Goal: Transaction & Acquisition: Purchase product/service

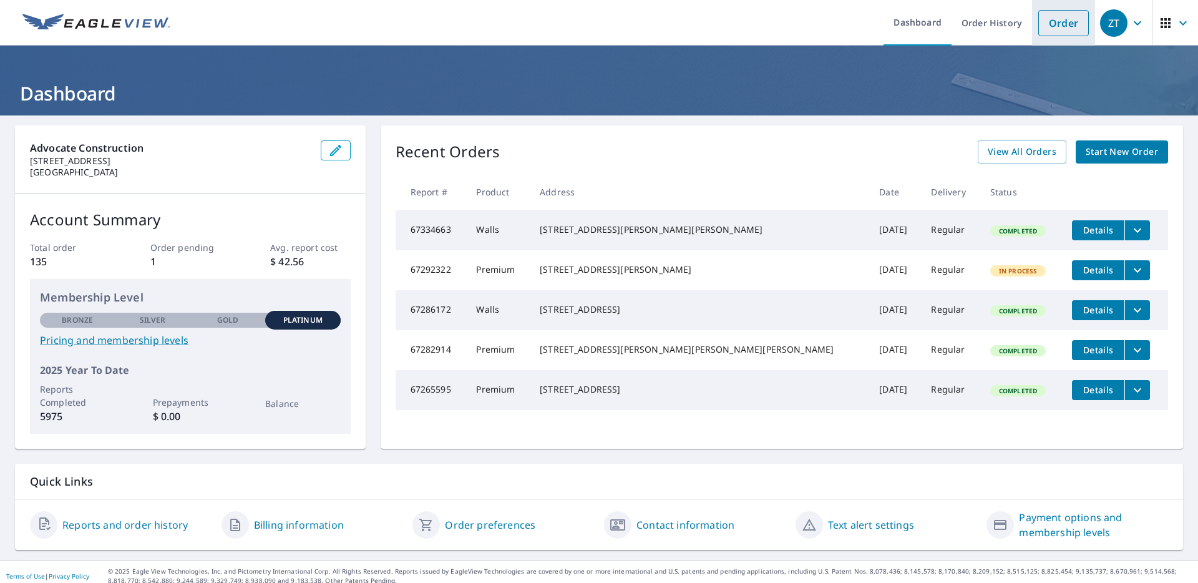
click at [1053, 27] on link "Order" at bounding box center [1063, 23] width 51 height 26
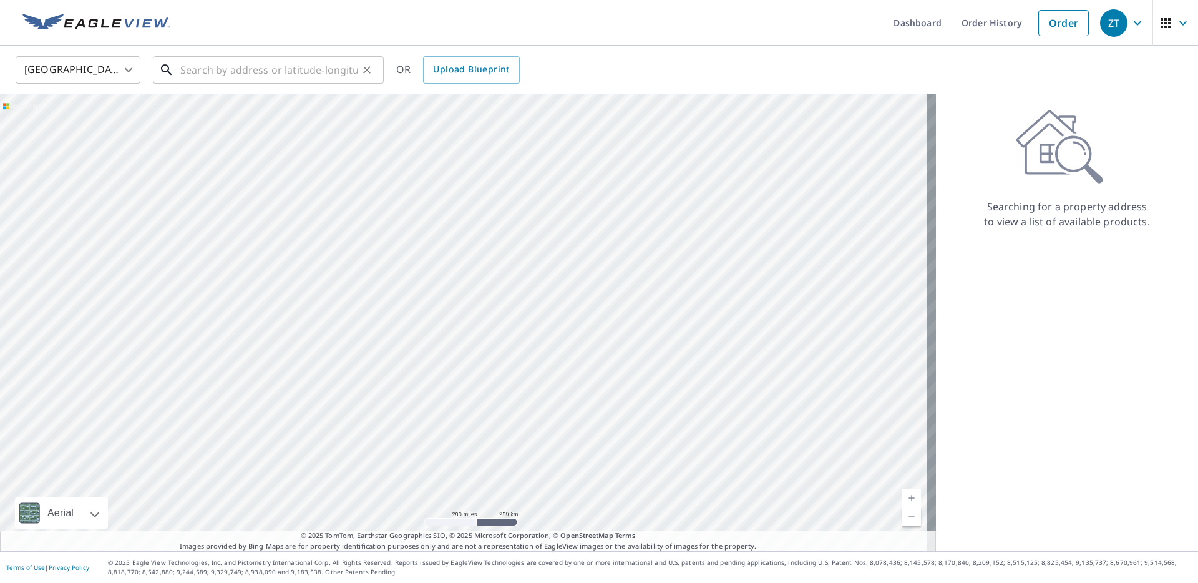
click at [310, 72] on input "text" at bounding box center [269, 69] width 178 height 35
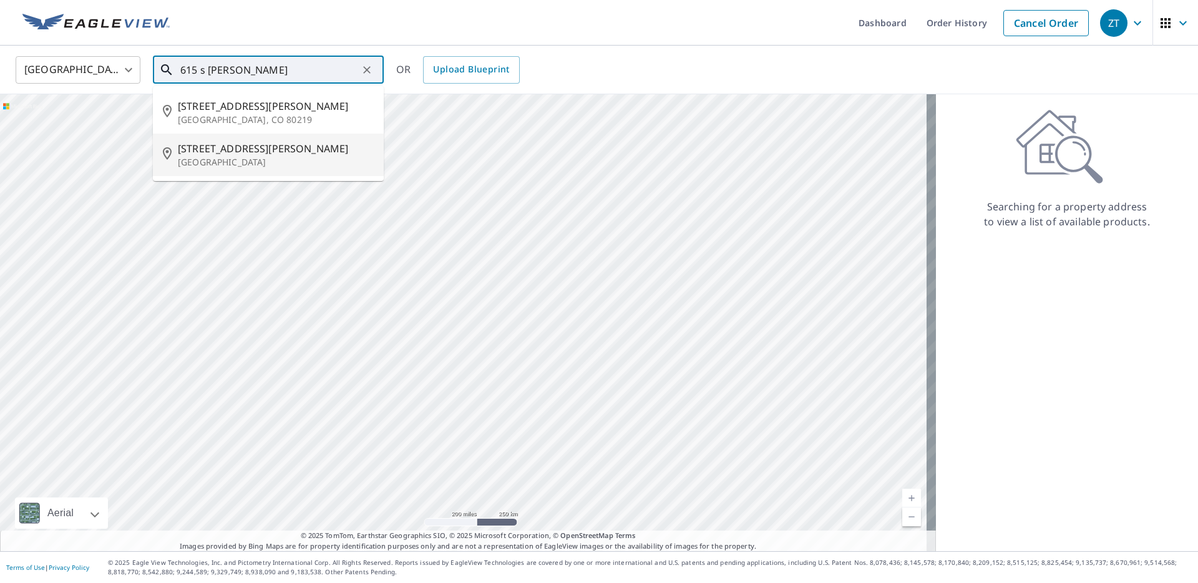
click at [238, 156] on p "[GEOGRAPHIC_DATA]" at bounding box center [276, 162] width 196 height 12
type input "[STREET_ADDRESS][PERSON_NAME]"
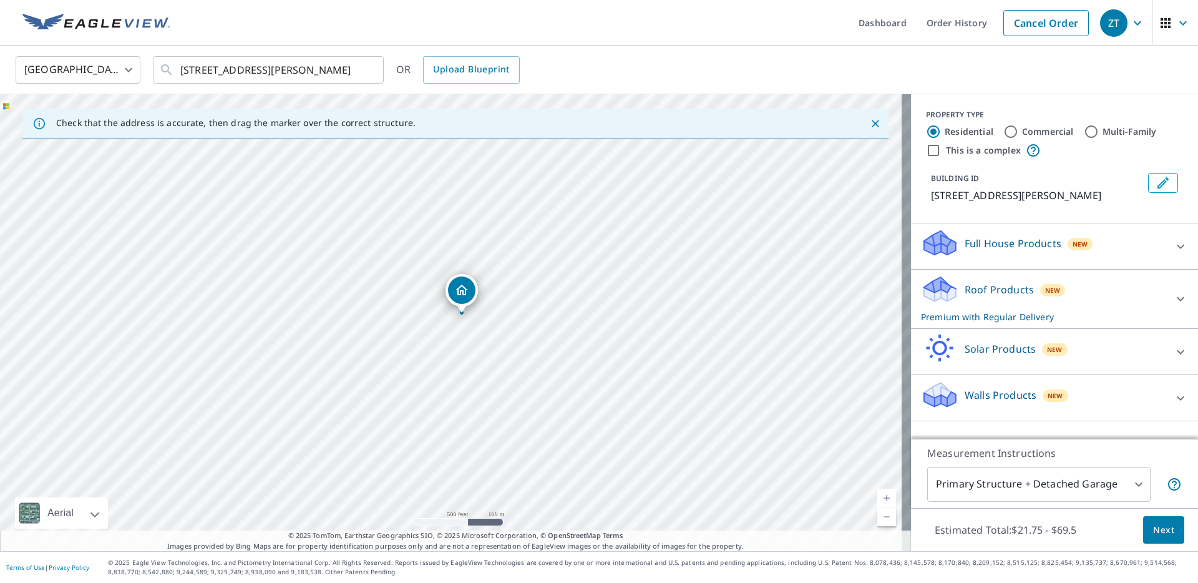
click at [1130, 317] on div "Roof Products New Premium with Regular Delivery" at bounding box center [1043, 299] width 245 height 49
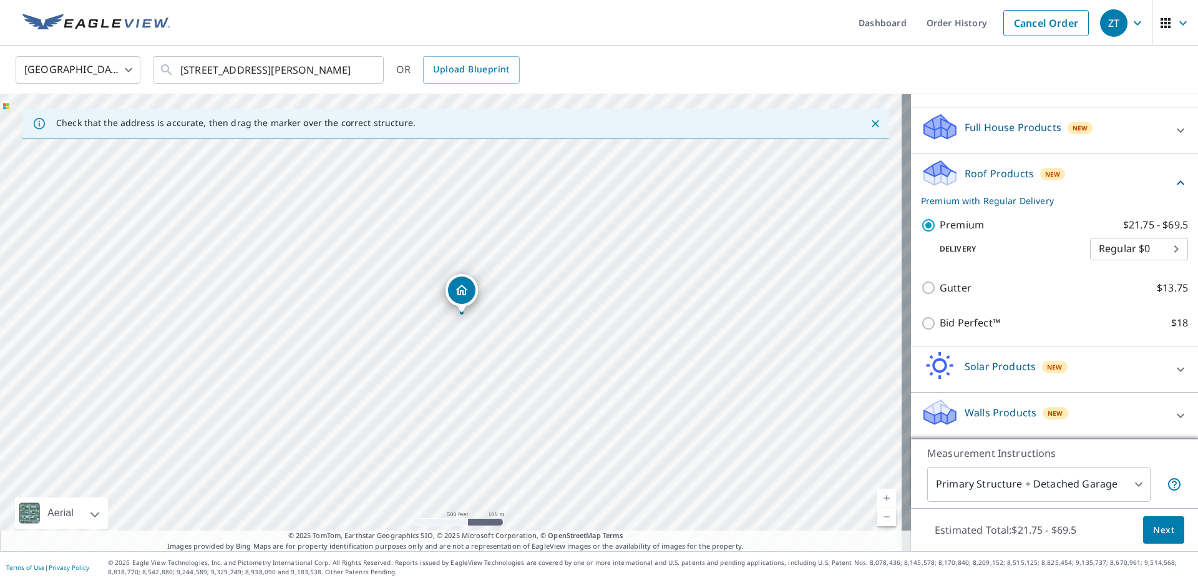
scroll to position [131, 0]
click at [1160, 536] on span "Next" at bounding box center [1163, 530] width 21 height 16
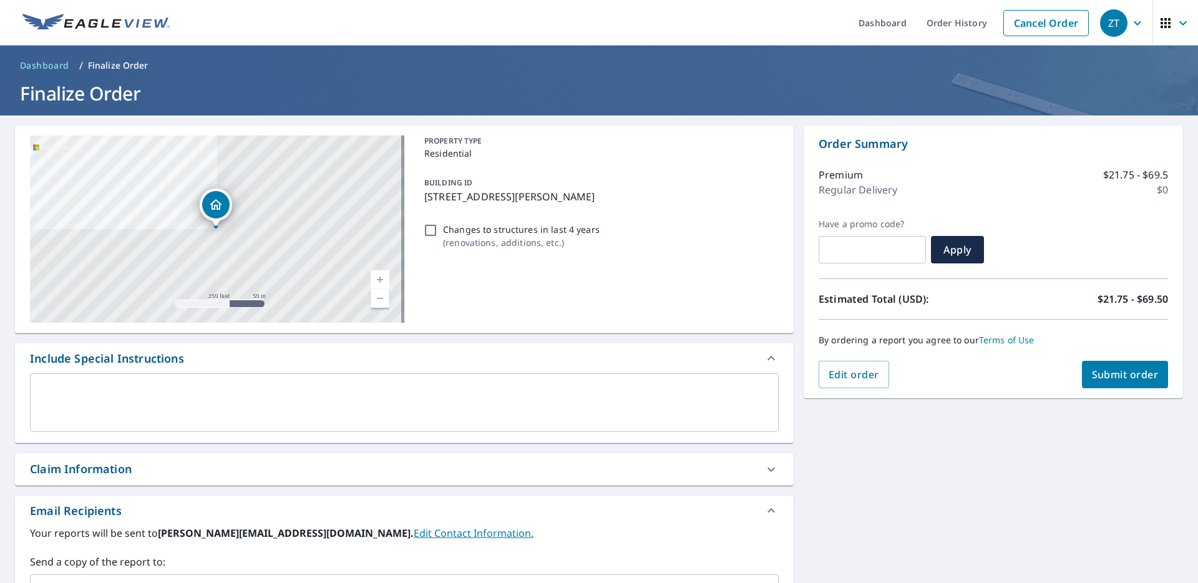
scroll to position [188, 0]
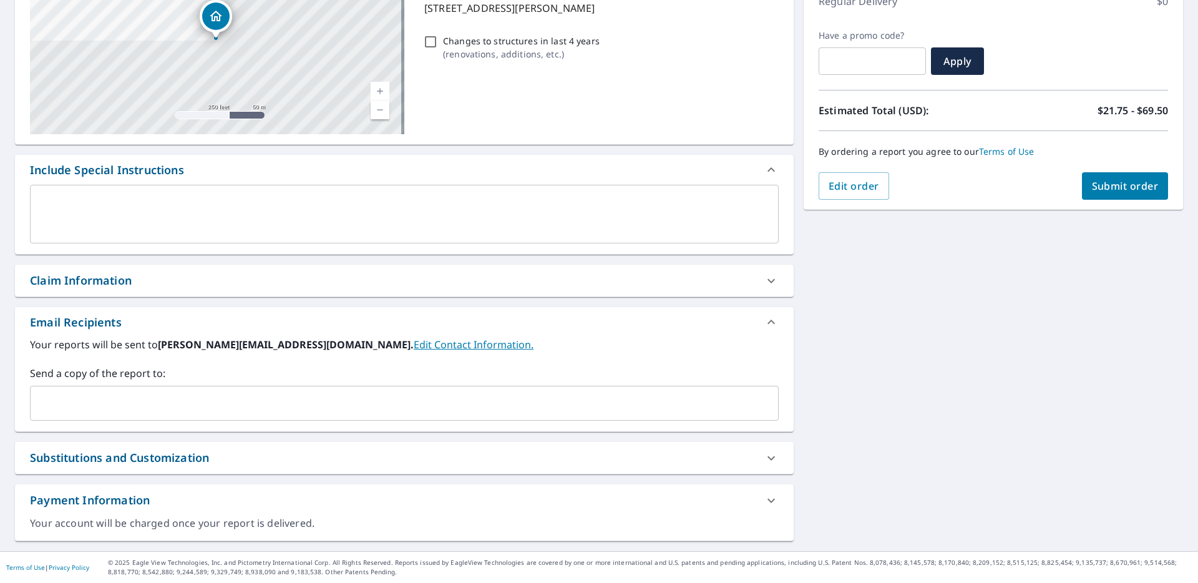
click at [194, 398] on input "text" at bounding box center [395, 403] width 719 height 24
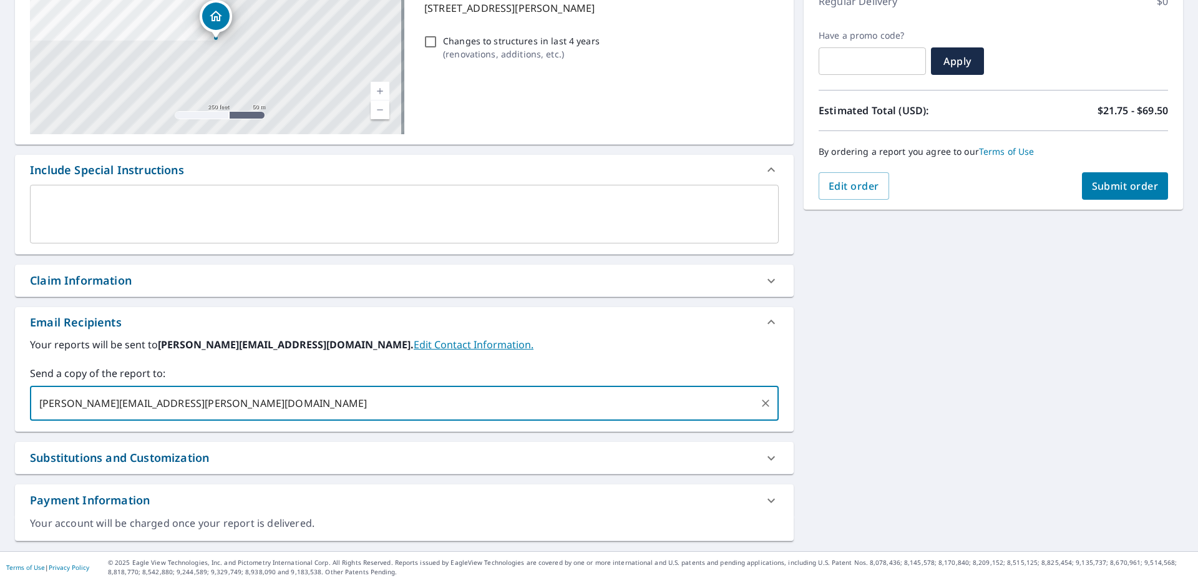
type input "[PERSON_NAME][EMAIL_ADDRESS][PERSON_NAME][DOMAIN_NAME]"
checkbox input "true"
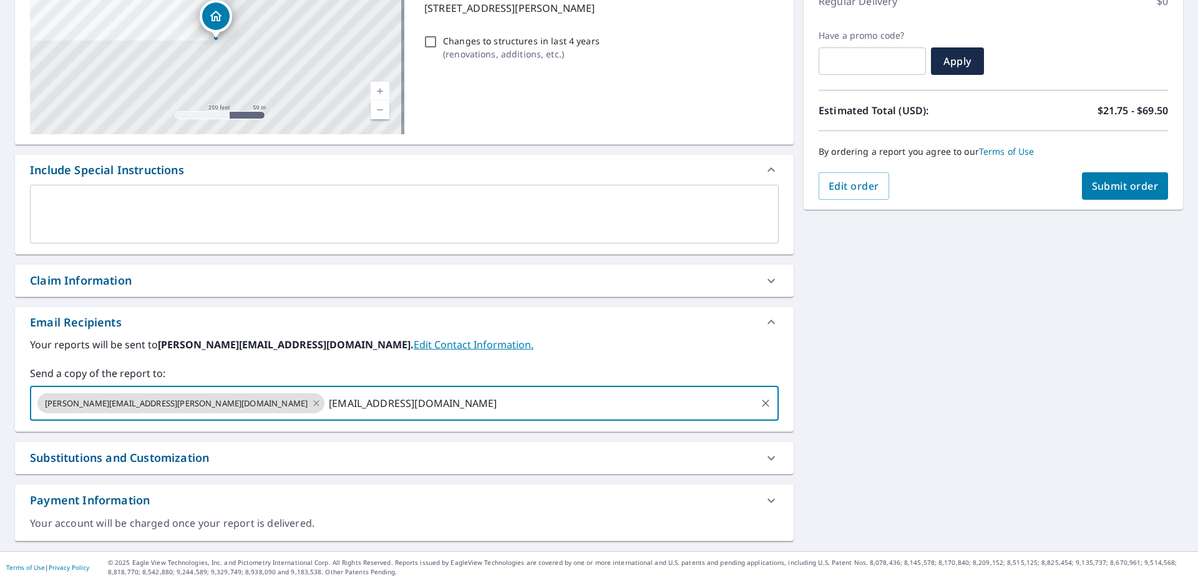
type input "[EMAIL_ADDRESS][DOMAIN_NAME]"
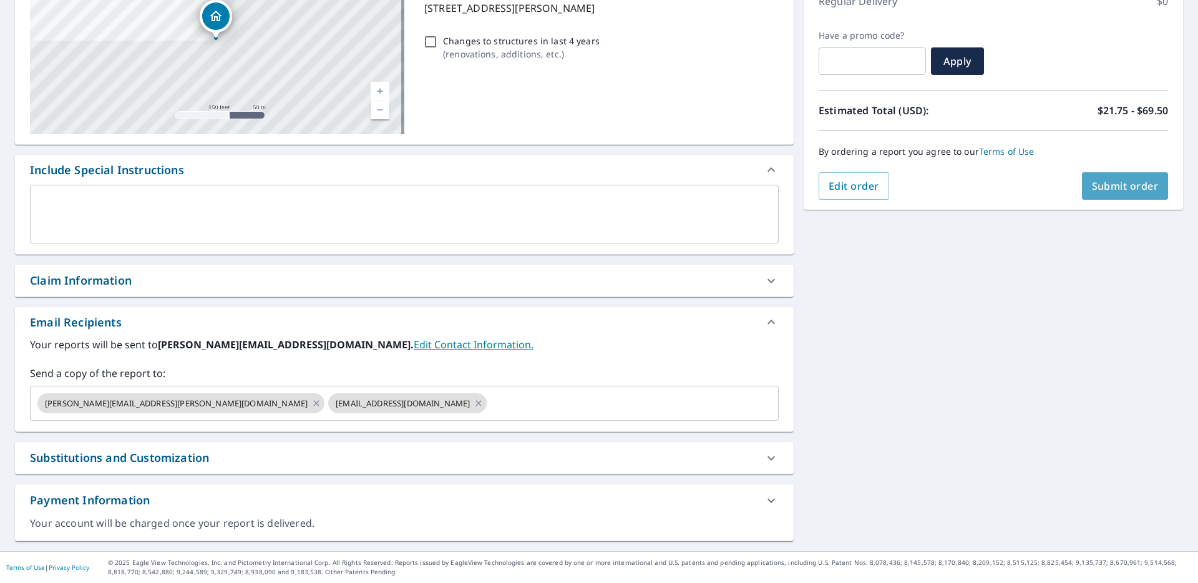
click at [1101, 188] on span "Submit order" at bounding box center [1125, 186] width 67 height 14
checkbox input "true"
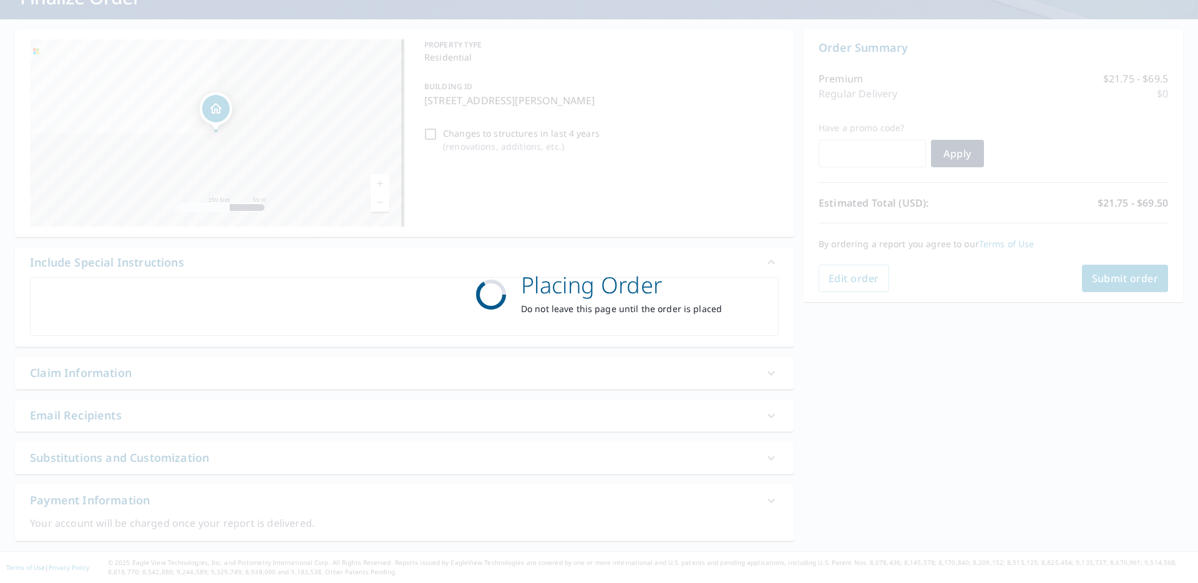
scroll to position [96, 0]
